Goal: Navigation & Orientation: Find specific page/section

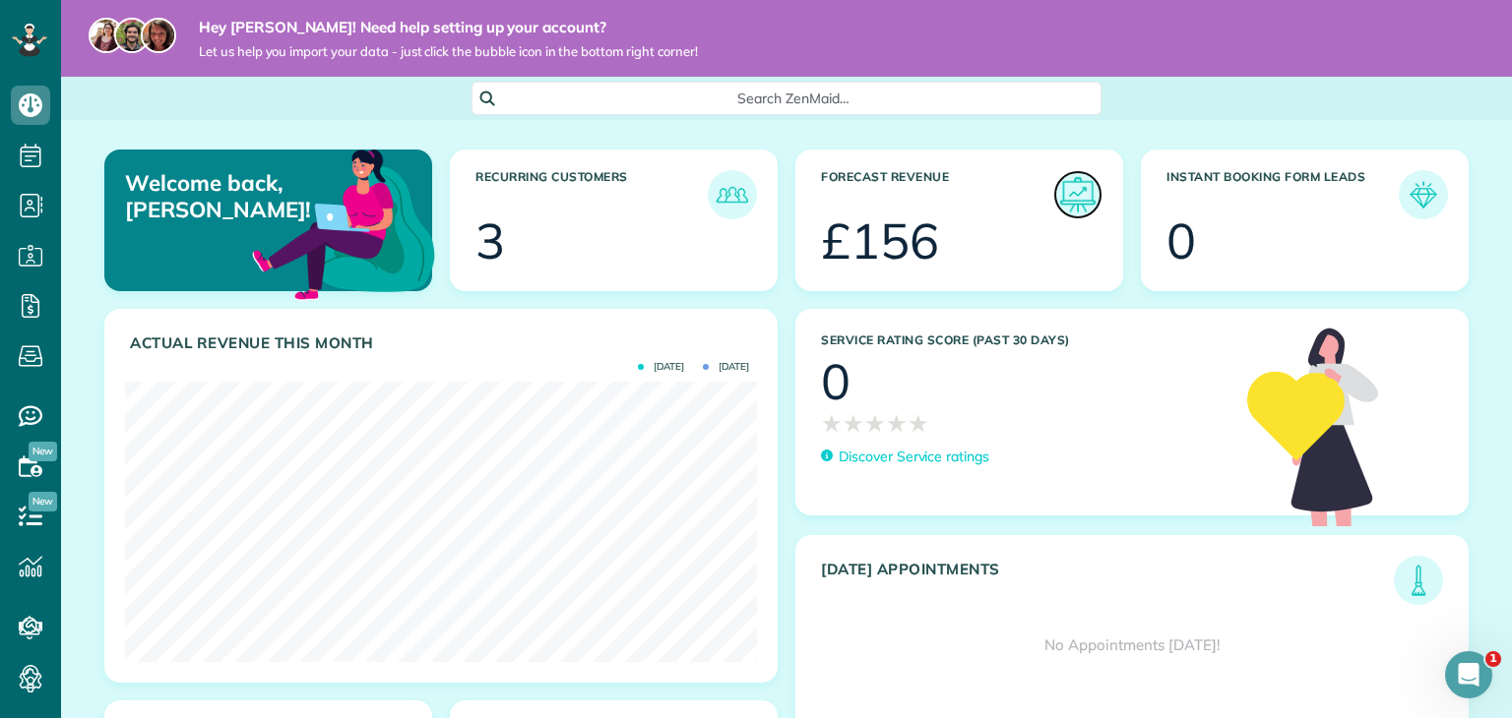
click at [1072, 197] on img at bounding box center [1077, 194] width 45 height 45
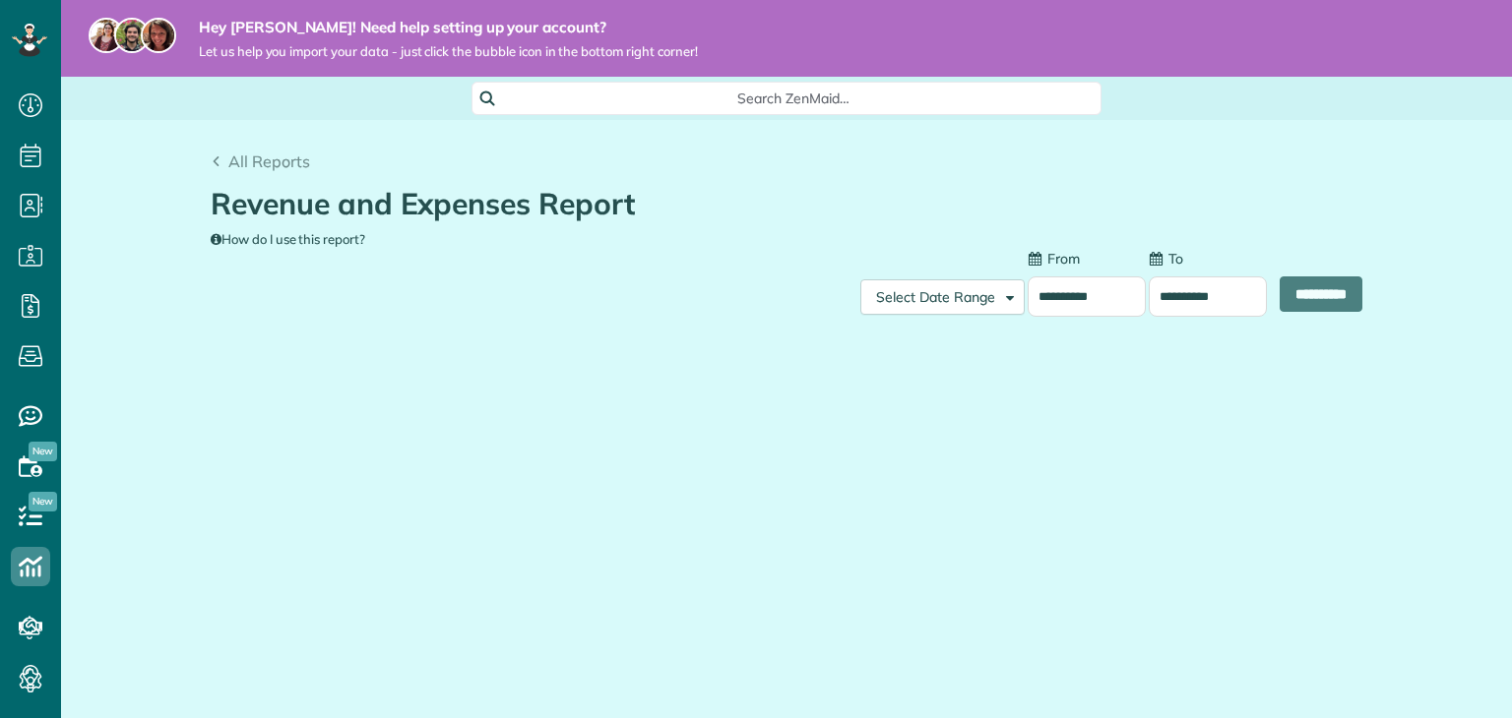
scroll to position [9, 9]
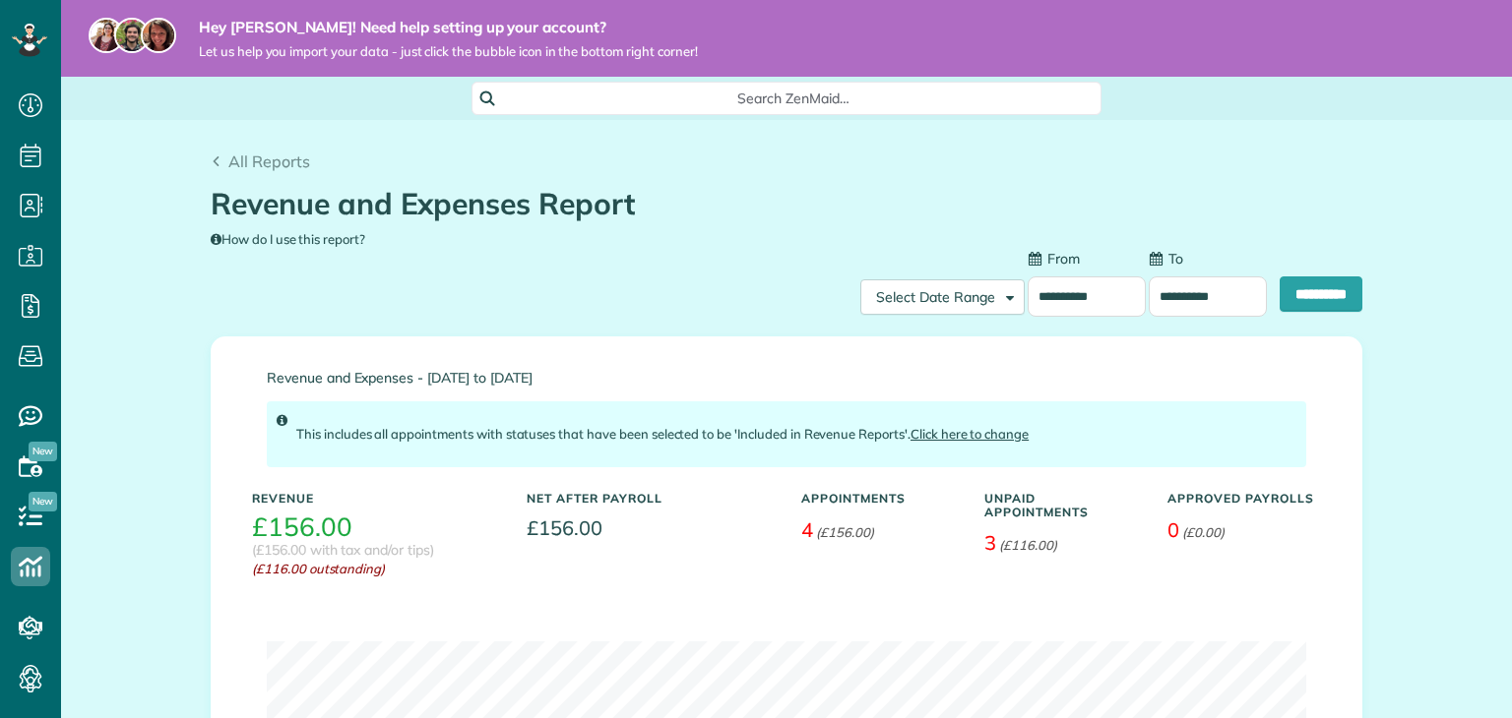
type input "**********"
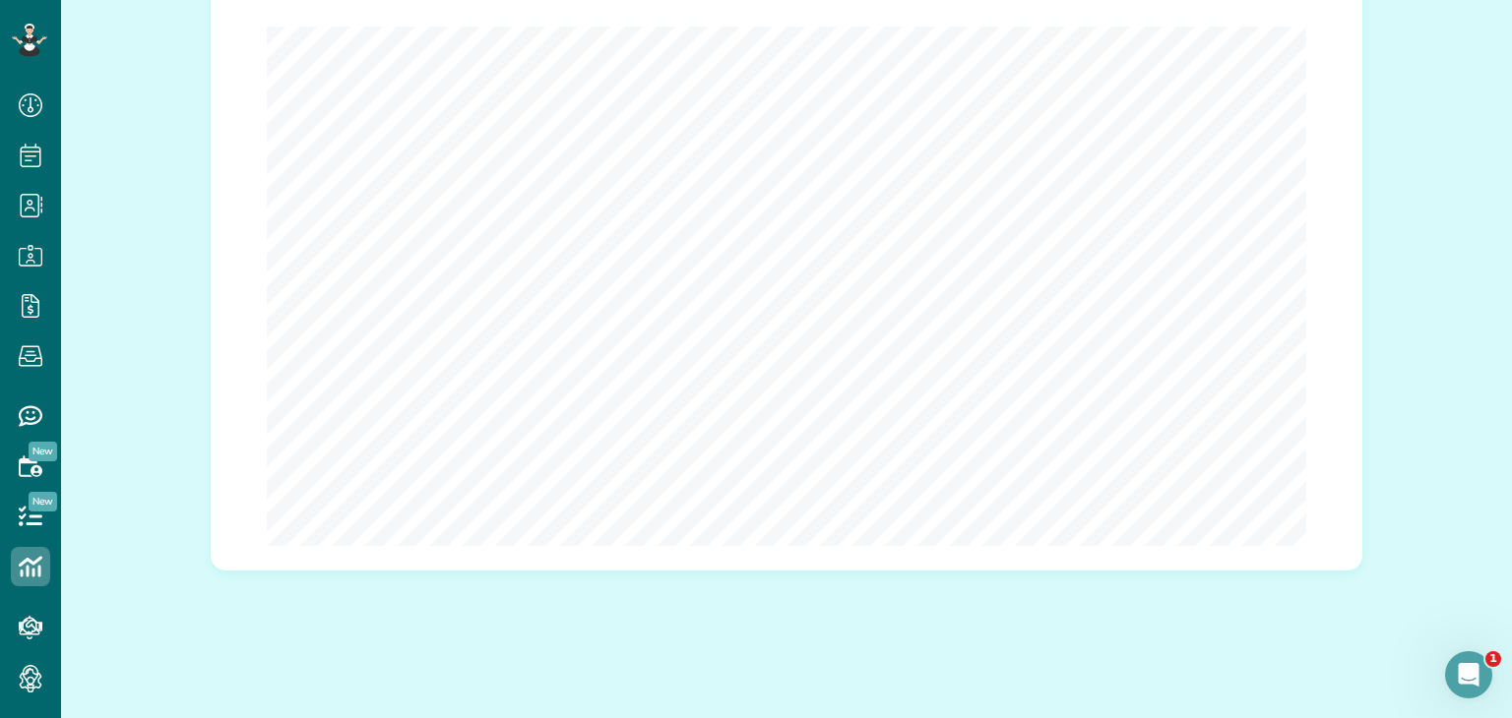
scroll to position [0, 0]
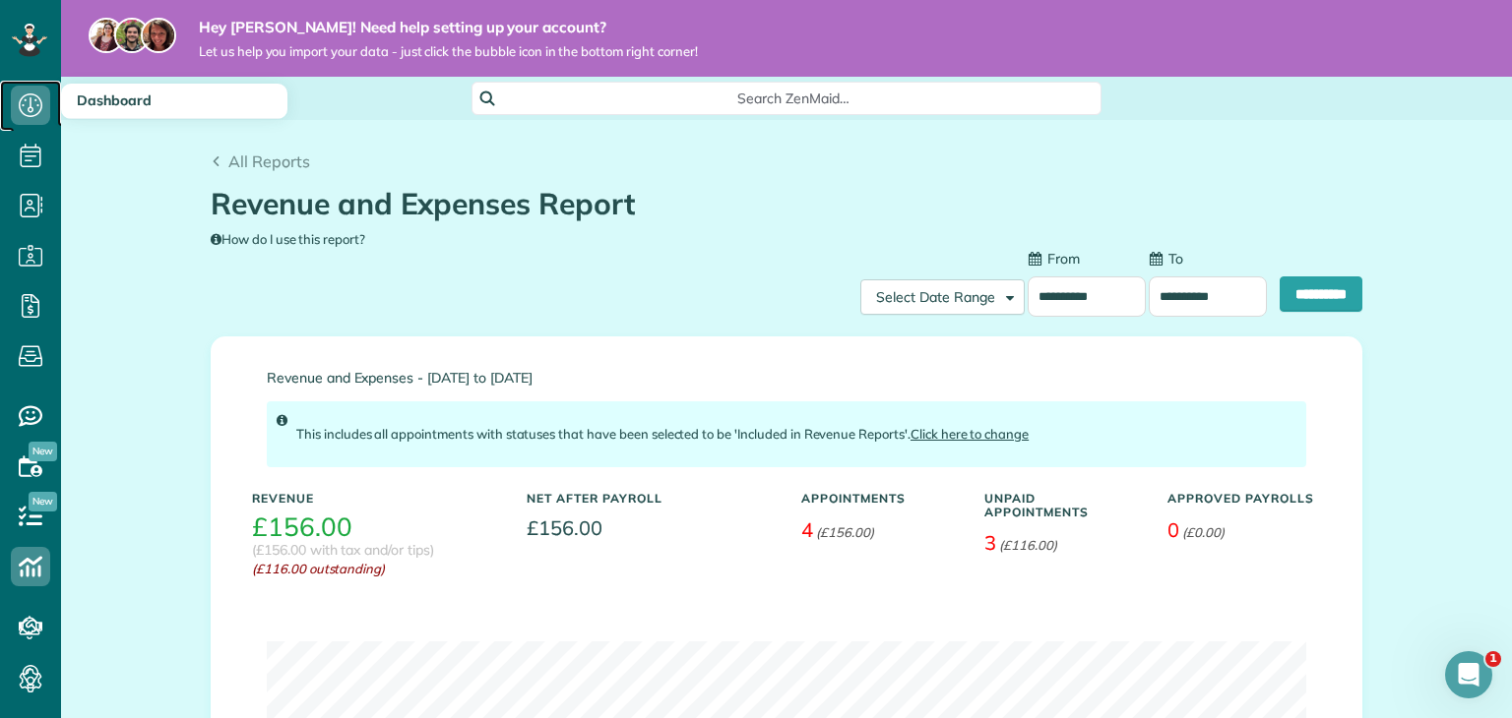
click at [30, 109] on icon at bounding box center [30, 105] width 39 height 39
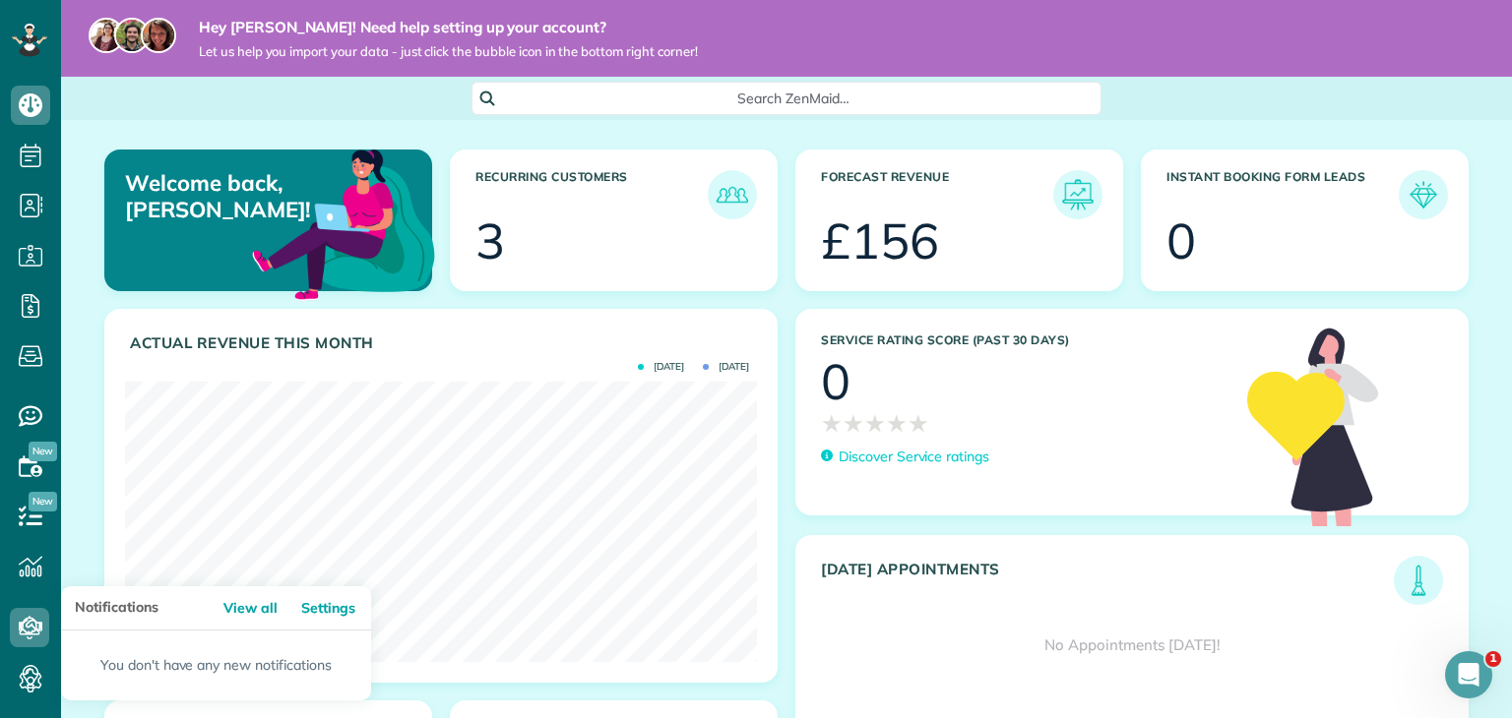
scroll to position [43, 0]
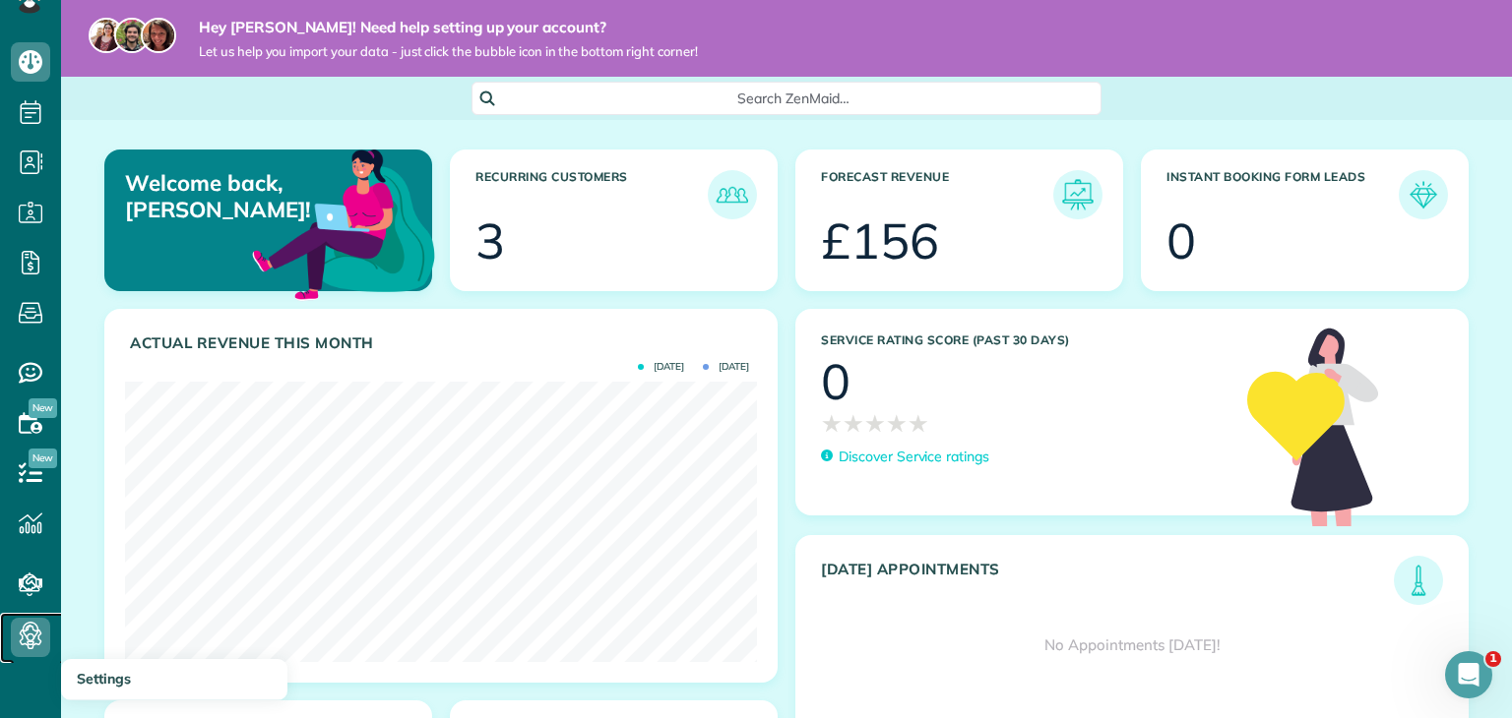
click at [18, 641] on icon at bounding box center [30, 637] width 39 height 39
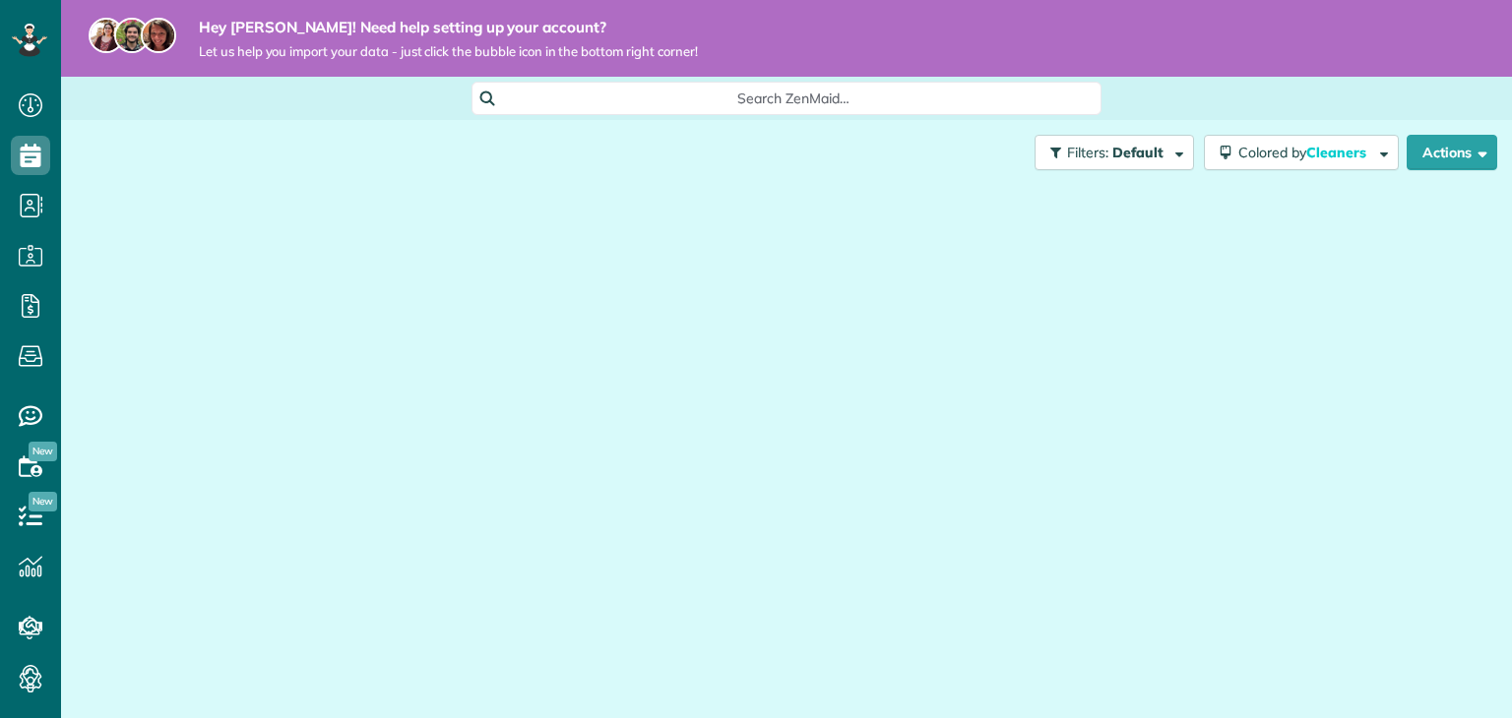
scroll to position [9, 9]
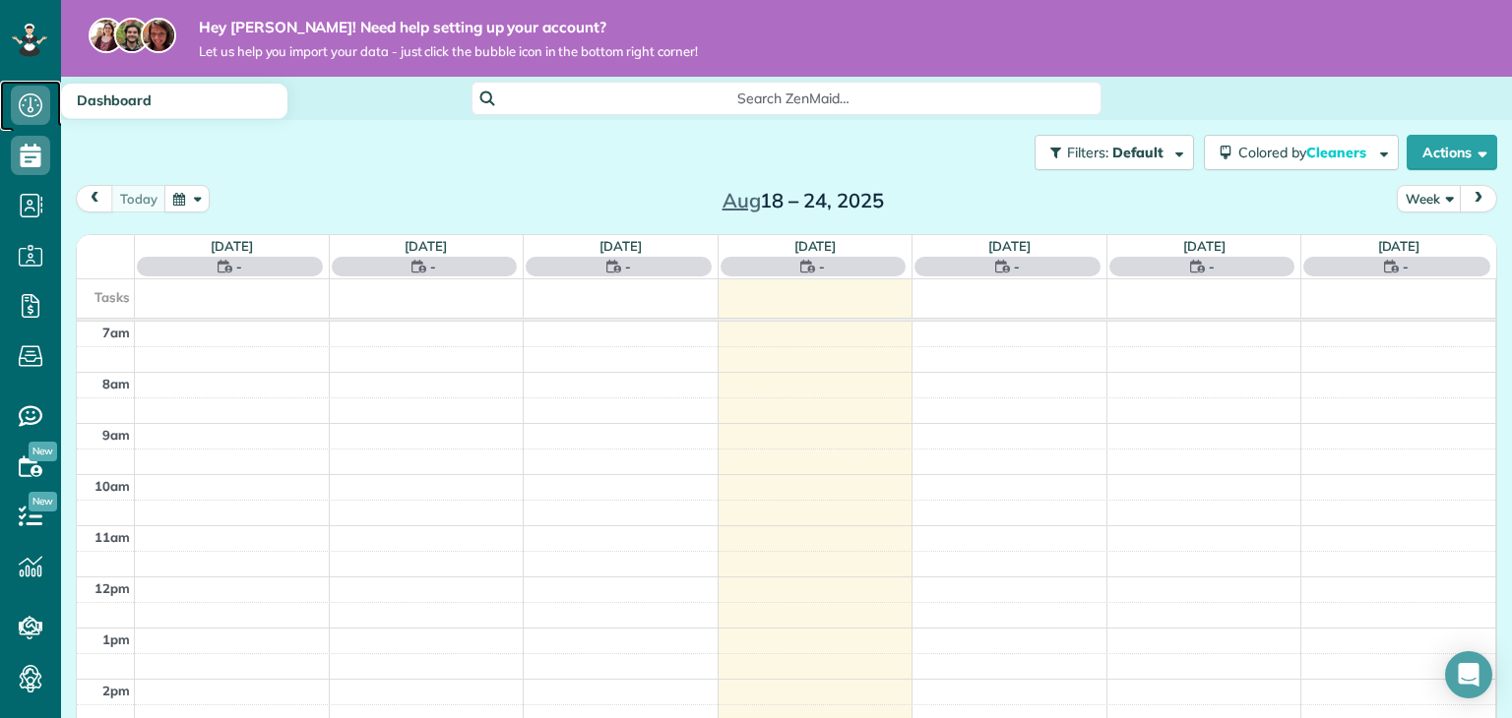
click at [30, 99] on use at bounding box center [31, 105] width 24 height 24
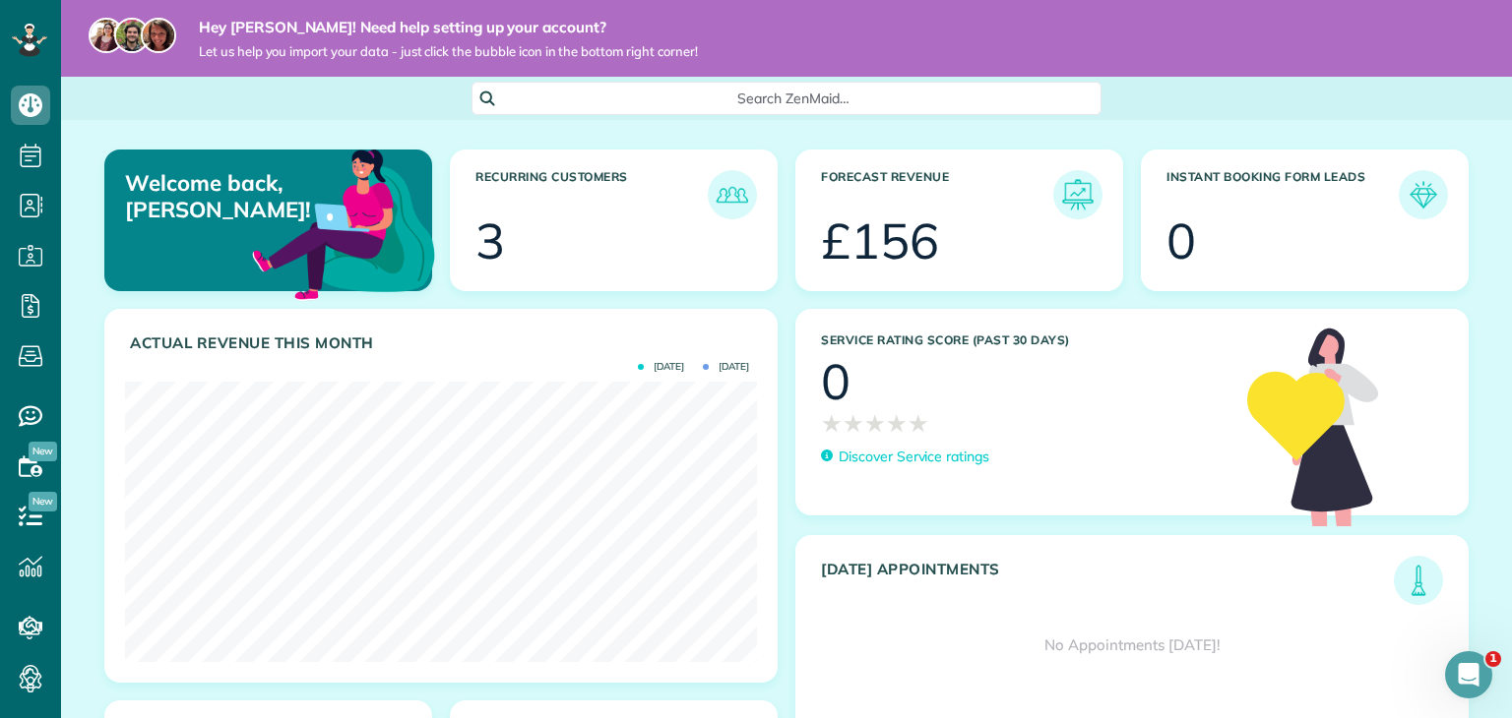
click at [345, 131] on img at bounding box center [343, 222] width 191 height 191
click at [32, 115] on use at bounding box center [31, 105] width 24 height 24
